Goal: Information Seeking & Learning: Learn about a topic

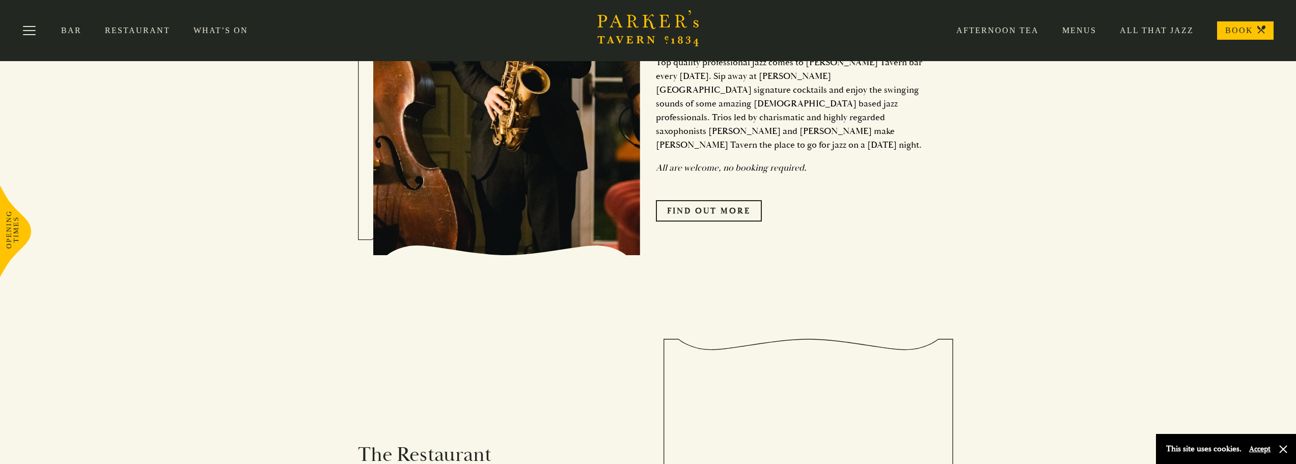
scroll to position [454, 0]
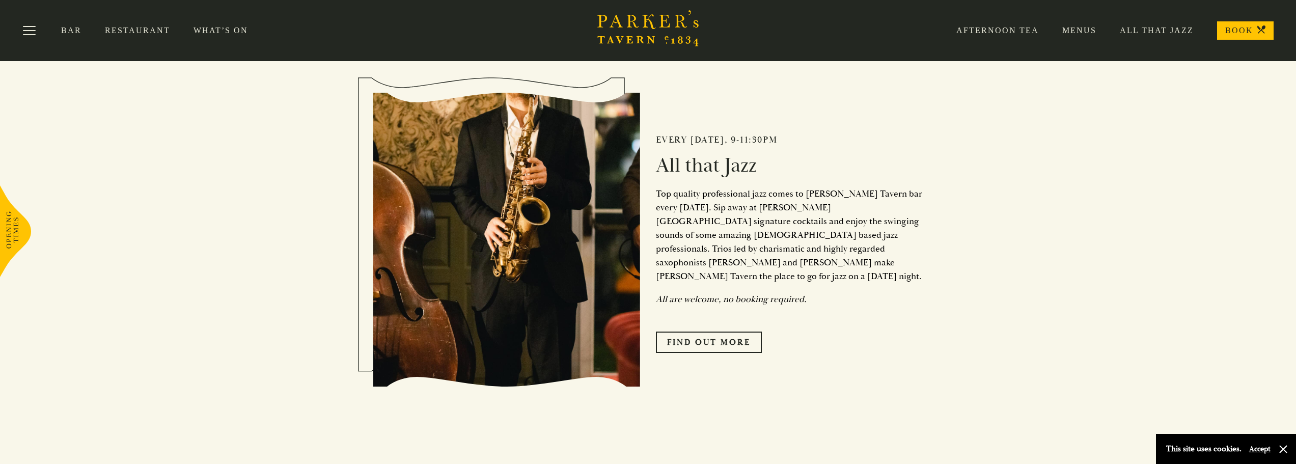
click at [225, 35] on div "Bar Restaurant What’s On Afternoon Tea Menus All That Jazz BOOK" at bounding box center [648, 30] width 1296 height 61
click at [229, 22] on div "Bar Restaurant What’s On Afternoon Tea Menus All That Jazz BOOK" at bounding box center [648, 30] width 1296 height 61
click at [213, 30] on link "What’s On" at bounding box center [233, 30] width 78 height 10
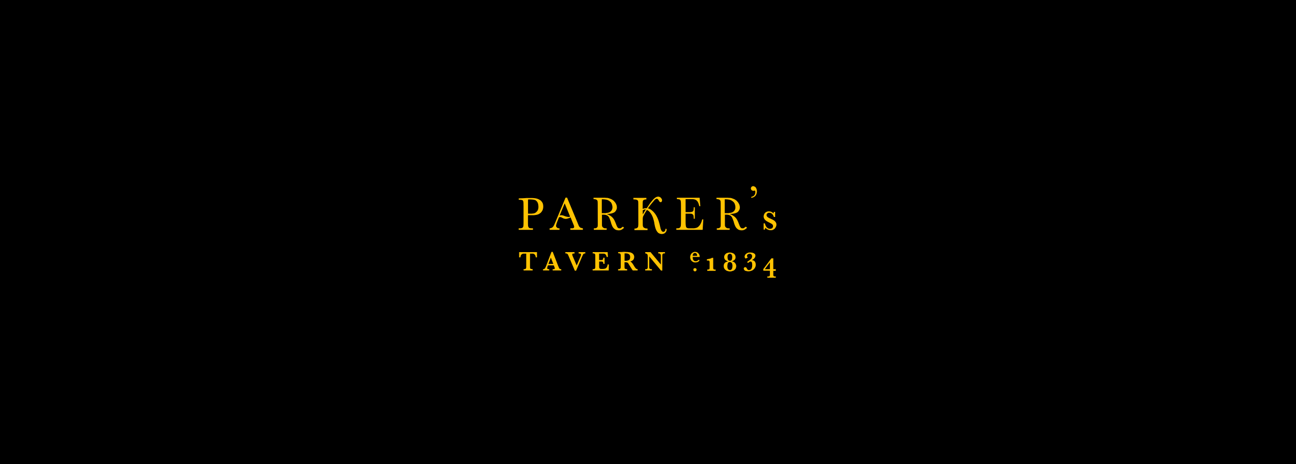
scroll to position [607, 0]
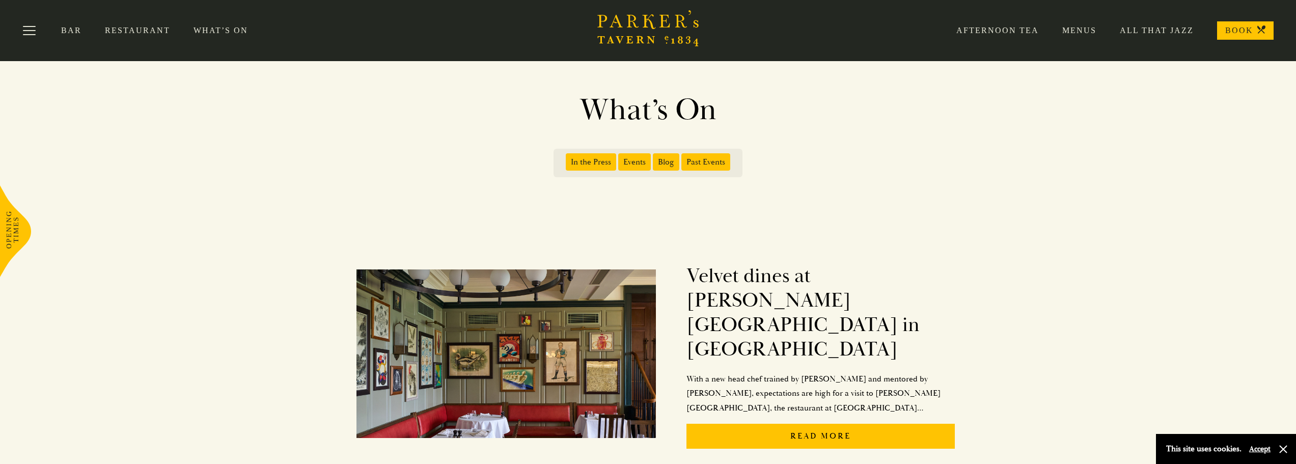
click at [641, 161] on span "Events" at bounding box center [634, 161] width 33 height 17
click at [620, 158] on input "Events" at bounding box center [620, 158] width 0 height 0
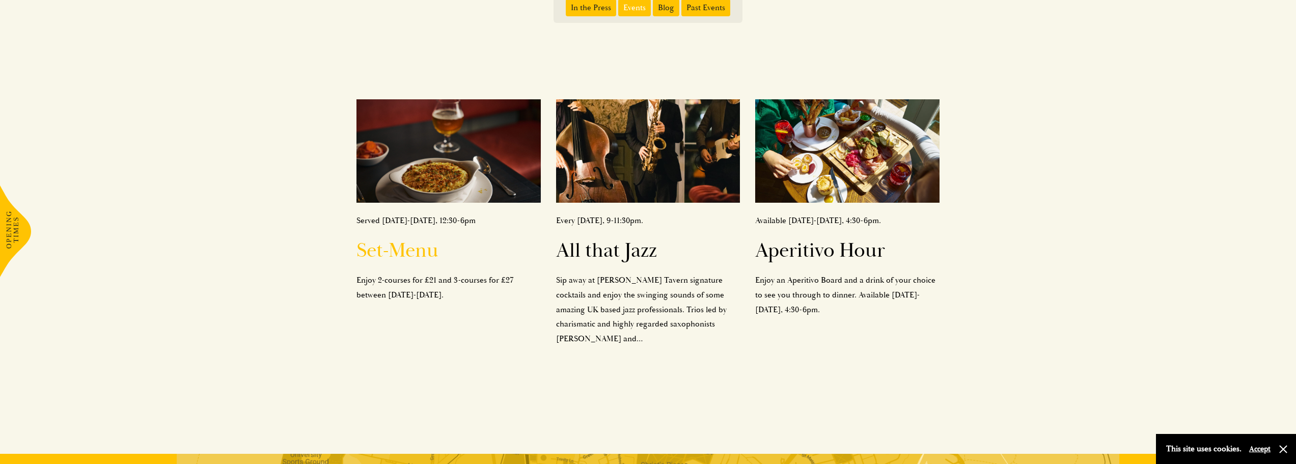
scroll to position [102, 0]
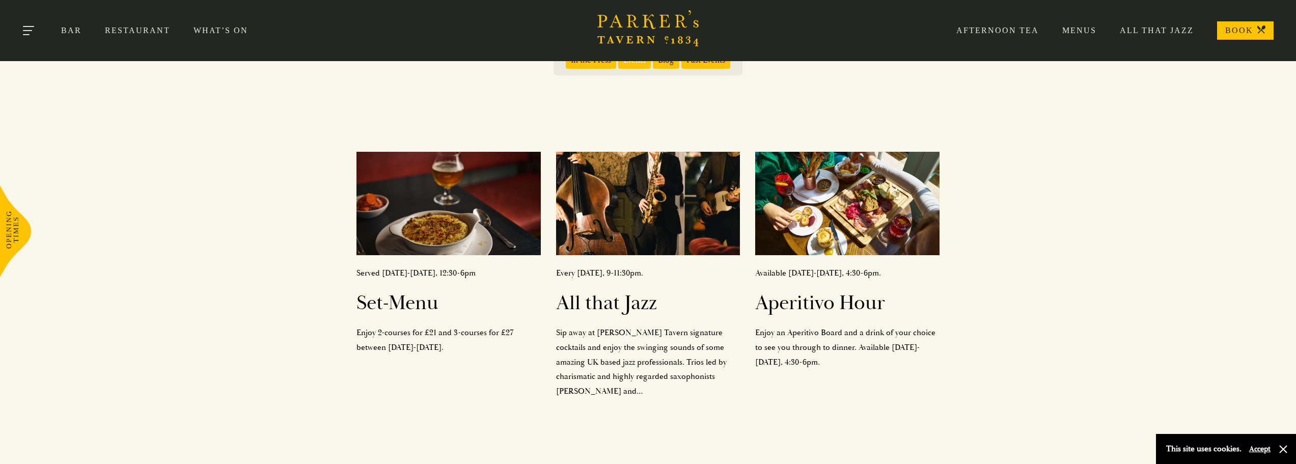
click at [34, 21] on button "Toggle navigation" at bounding box center [29, 32] width 43 height 43
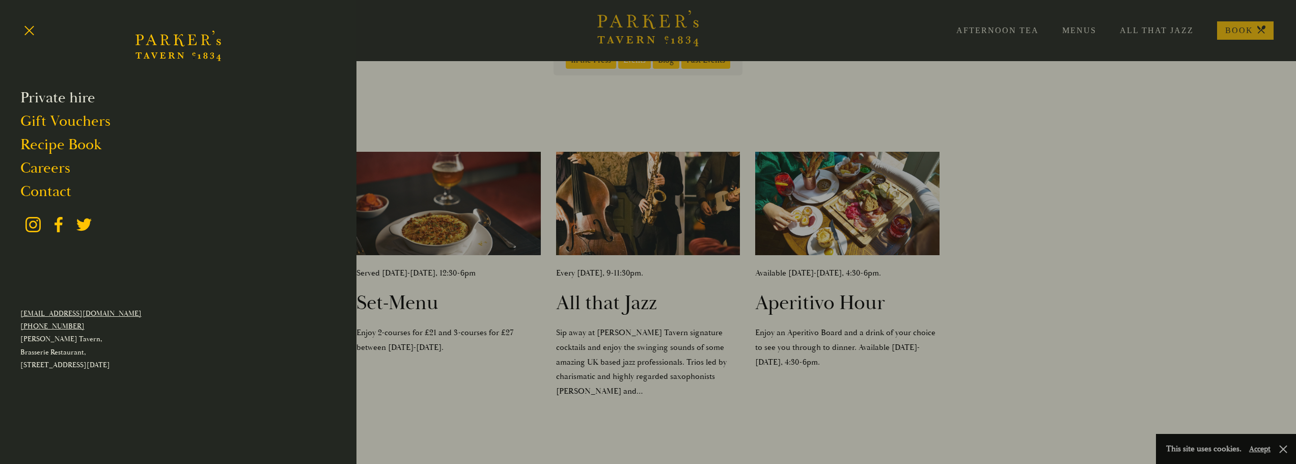
click at [84, 95] on link "Private hire" at bounding box center [57, 97] width 75 height 19
